Goal: Task Accomplishment & Management: Manage account settings

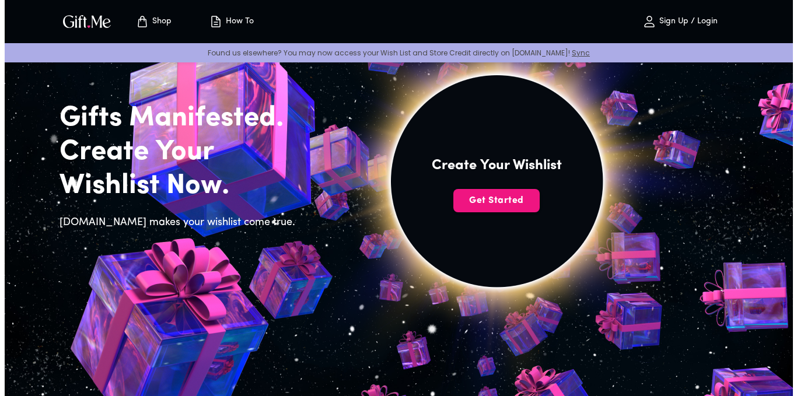
scroll to position [65, 0]
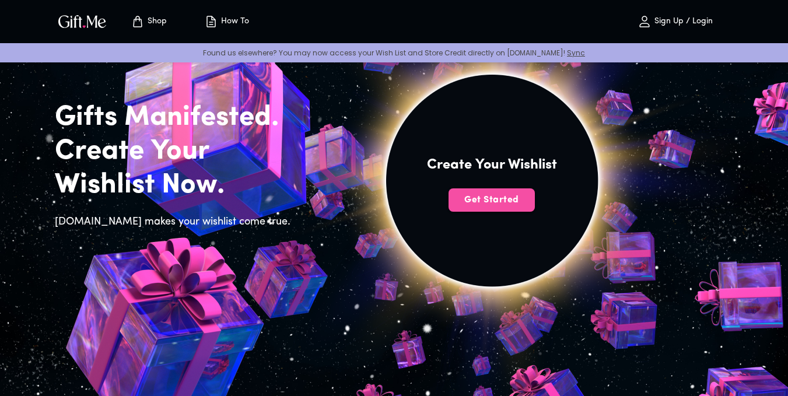
click at [397, 199] on span "Get Started" at bounding box center [491, 200] width 86 height 13
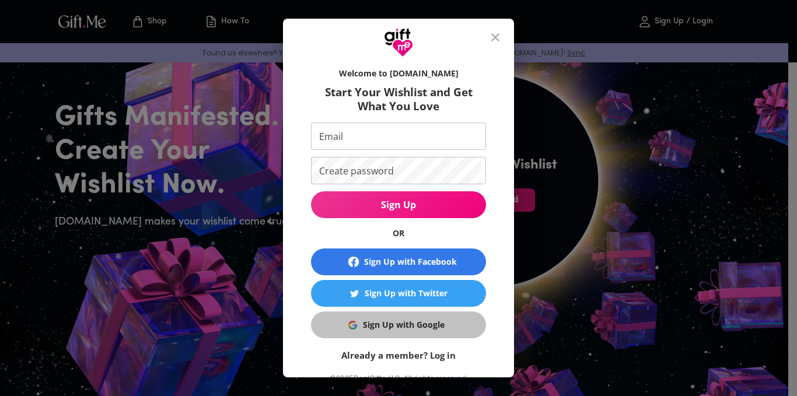
click at [385, 320] on div "Sign Up with Google" at bounding box center [404, 324] width 82 height 13
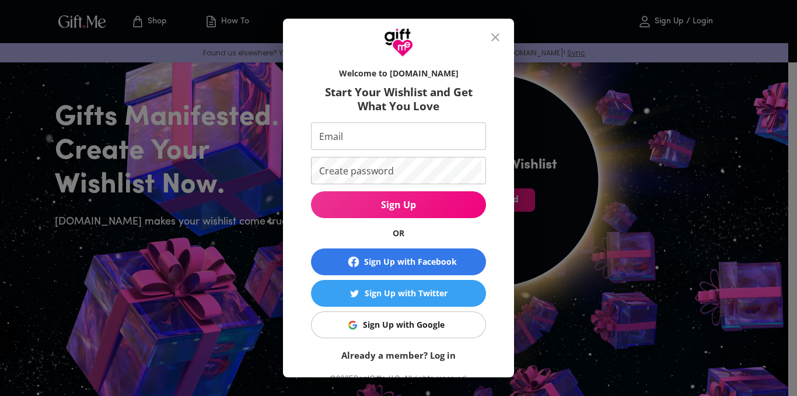
click at [397, 356] on link "Already a member? Log in" at bounding box center [398, 355] width 114 height 12
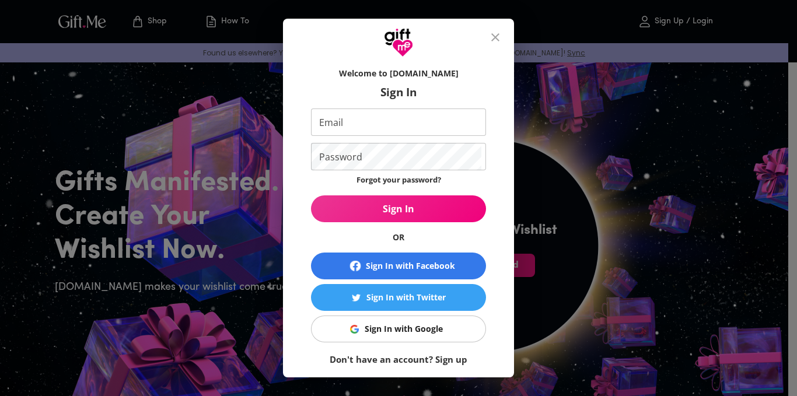
click at [397, 328] on div "Sign In with Google" at bounding box center [403, 328] width 78 height 13
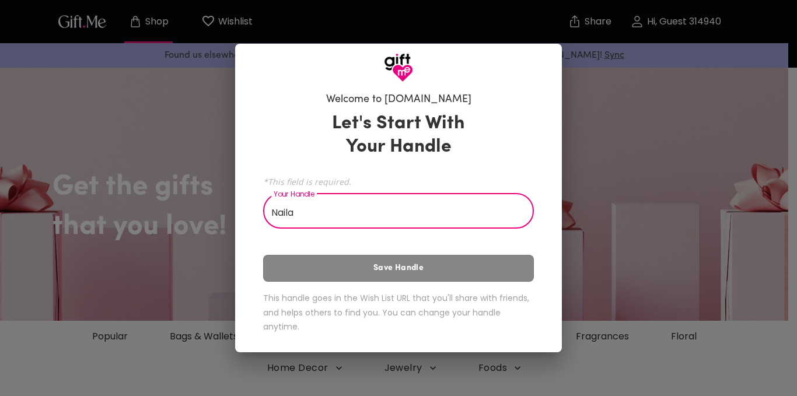
type input "Nailah"
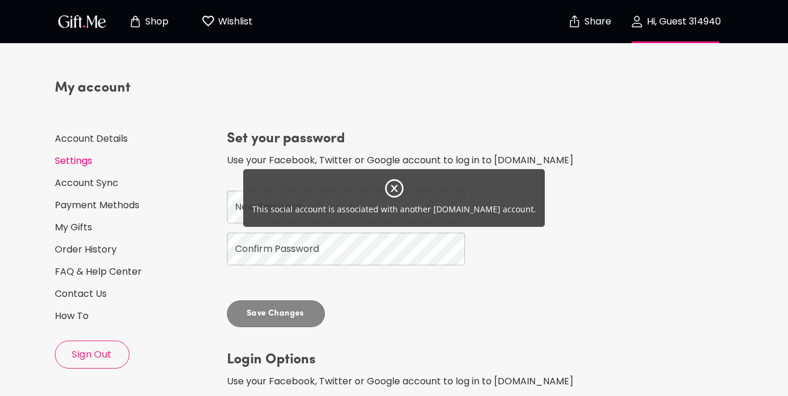
click at [390, 189] on icon at bounding box center [394, 188] width 21 height 21
click at [394, 193] on icon at bounding box center [394, 188] width 21 height 21
click at [392, 188] on icon at bounding box center [394, 188] width 21 height 21
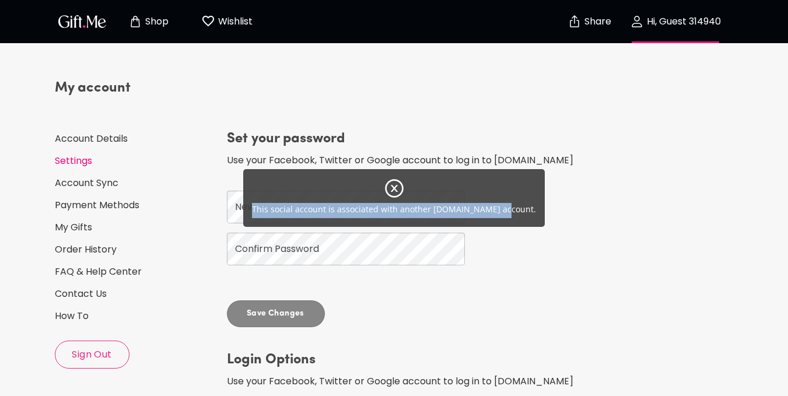
click at [392, 188] on icon at bounding box center [394, 188] width 21 height 21
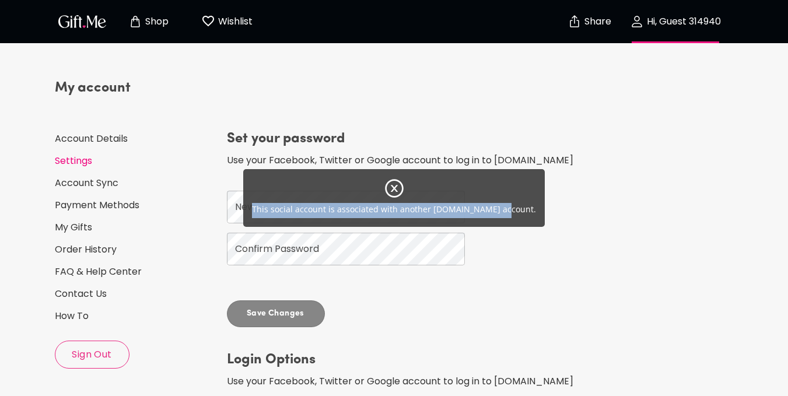
drag, startPoint x: 392, startPoint y: 188, endPoint x: 568, endPoint y: 148, distance: 180.5
click at [568, 148] on div "This social account is associated with another Gift.me account." at bounding box center [394, 198] width 788 height 396
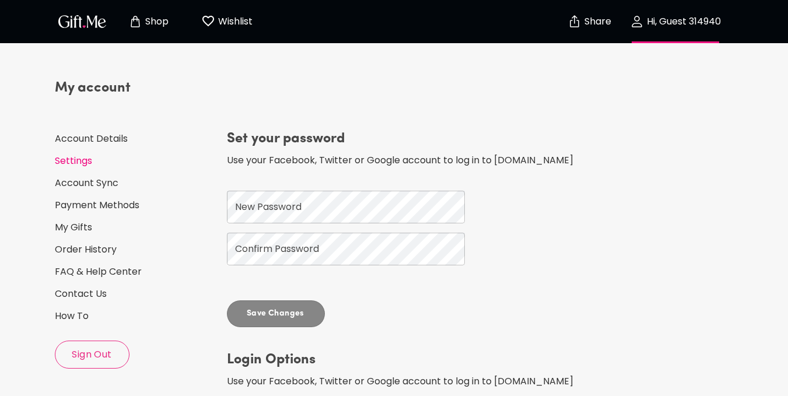
click at [568, 148] on div "Set your password Use your Facebook, Twitter or Google account to log in to Gif…" at bounding box center [452, 228] width 450 height 198
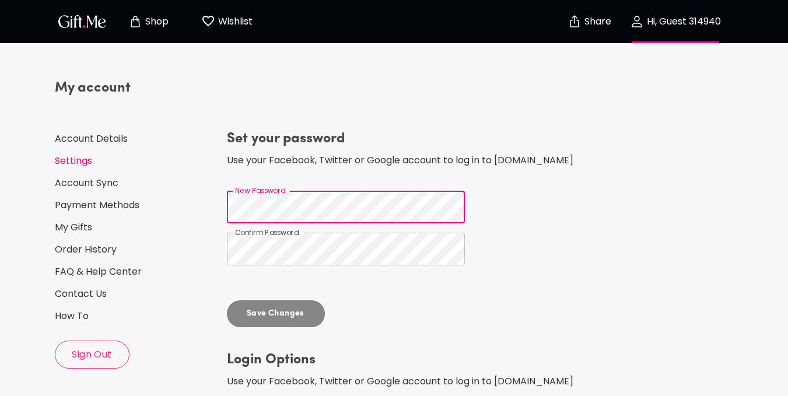
click at [0, 233] on div "My account Account Details Settings Account Sync Payment Methods My Gifts Order…" at bounding box center [394, 296] width 788 height 464
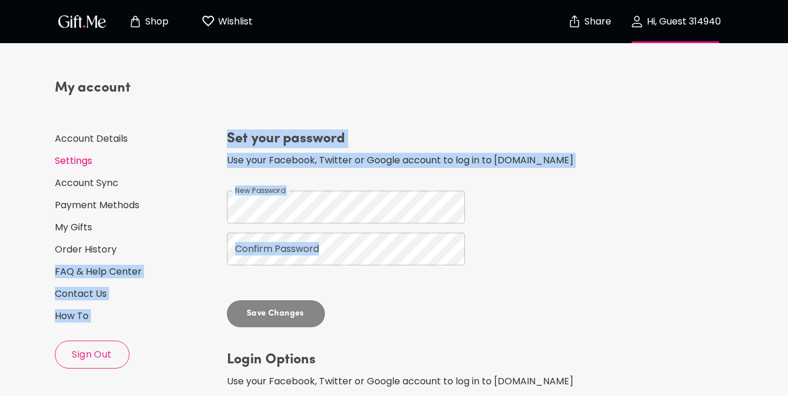
click at [248, 251] on div "My account Account Details Settings Account Sync Payment Methods My Gifts Order…" at bounding box center [394, 295] width 688 height 473
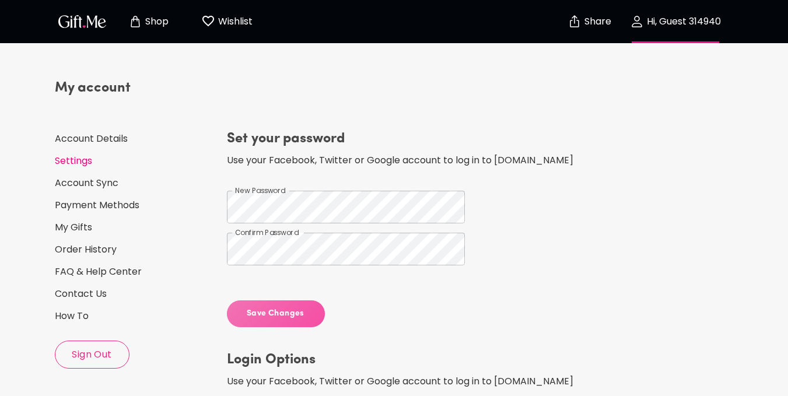
click at [279, 317] on span "Save Changes" at bounding box center [276, 313] width 98 height 13
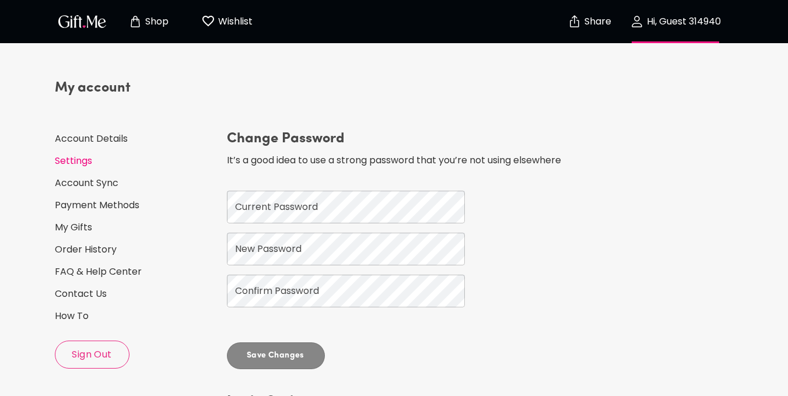
click at [687, 29] on button "Hi, Guest 314940" at bounding box center [675, 21] width 117 height 37
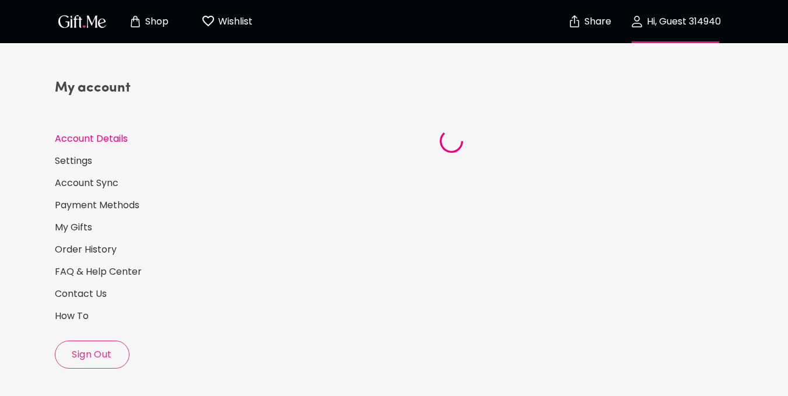
select select "US"
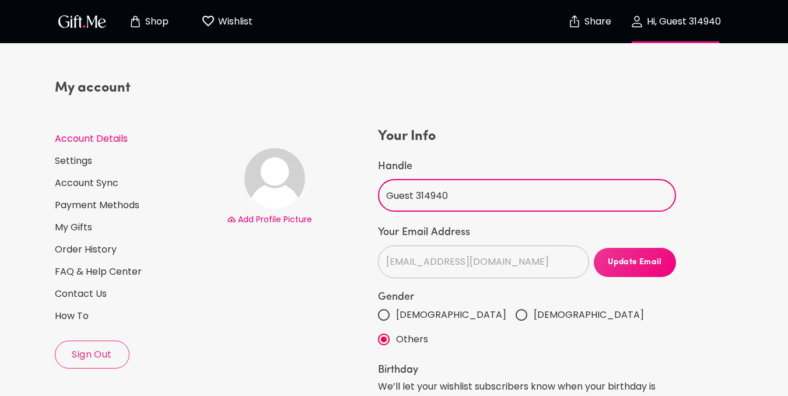
drag, startPoint x: 483, startPoint y: 204, endPoint x: 273, endPoint y: 195, distance: 210.1
click at [273, 195] on div "Add Profile Picture Your Info Handle Guest 314940 ​ Your Email Address nailahwi…" at bounding box center [451, 358] width 454 height 463
type input "SmartPath"
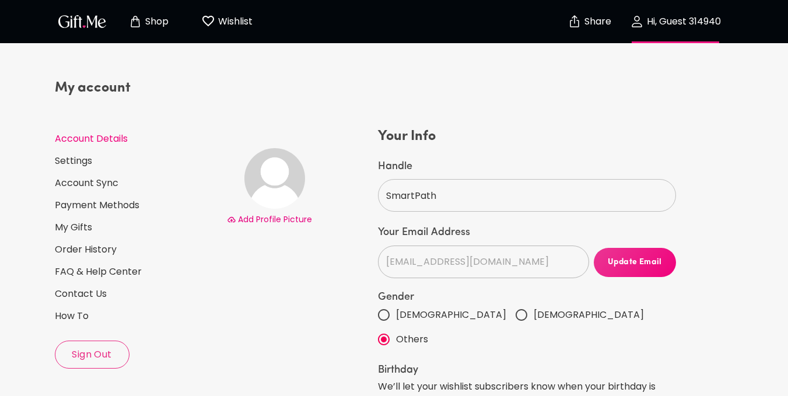
click at [216, 23] on p "Wishlist" at bounding box center [233, 21] width 37 height 15
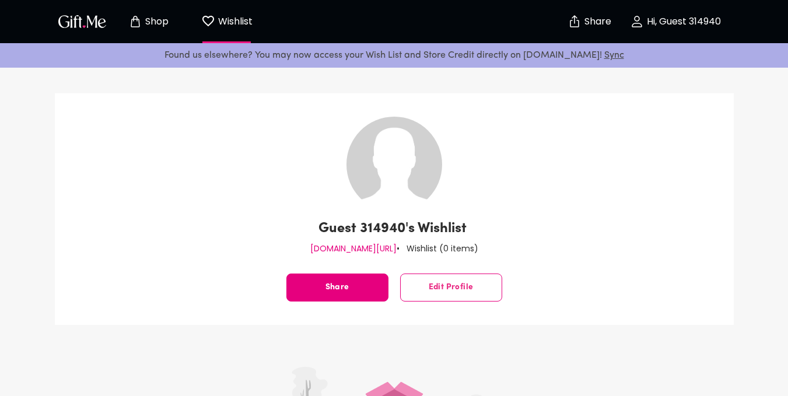
click at [94, 22] on img "button" at bounding box center [82, 21] width 52 height 17
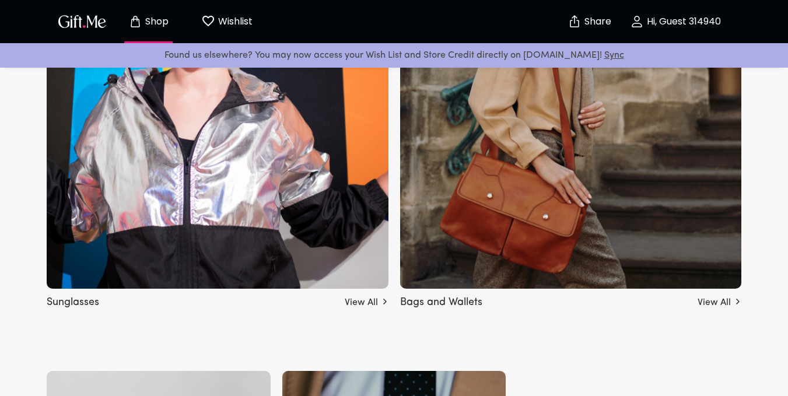
scroll to position [953, 0]
